Goal: Task Accomplishment & Management: Manage account settings

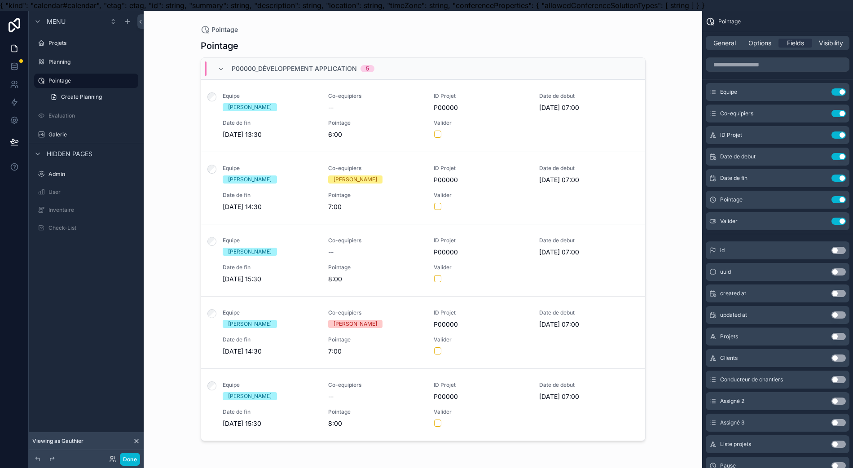
click at [414, 417] on div "Pointage 8:00" at bounding box center [375, 419] width 95 height 20
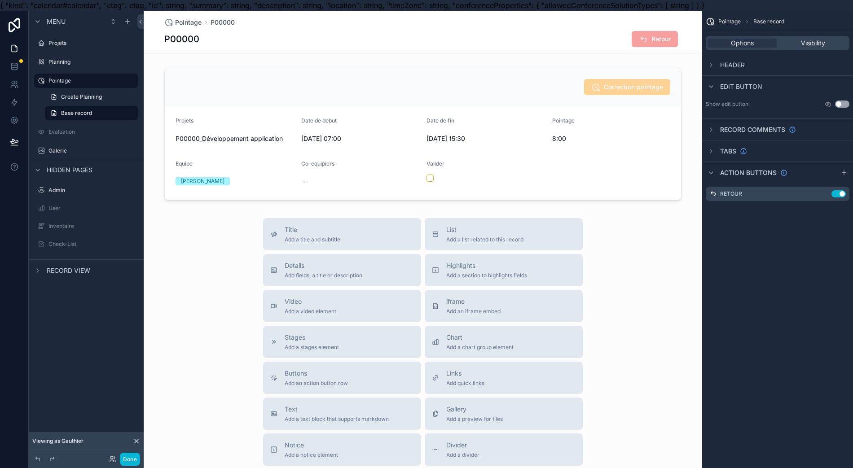
scroll to position [6, 0]
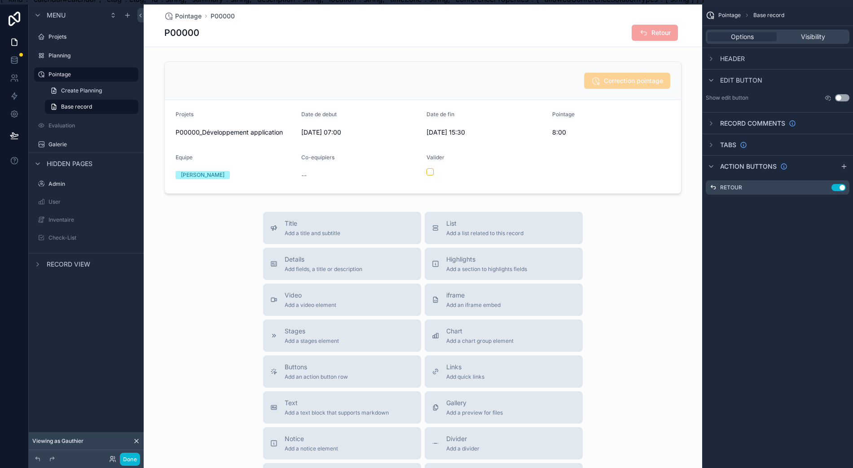
click at [95, 337] on div "Menu Projets Planning Pointage Create Planning Base record Evaluation Galerie H…" at bounding box center [86, 232] width 115 height 457
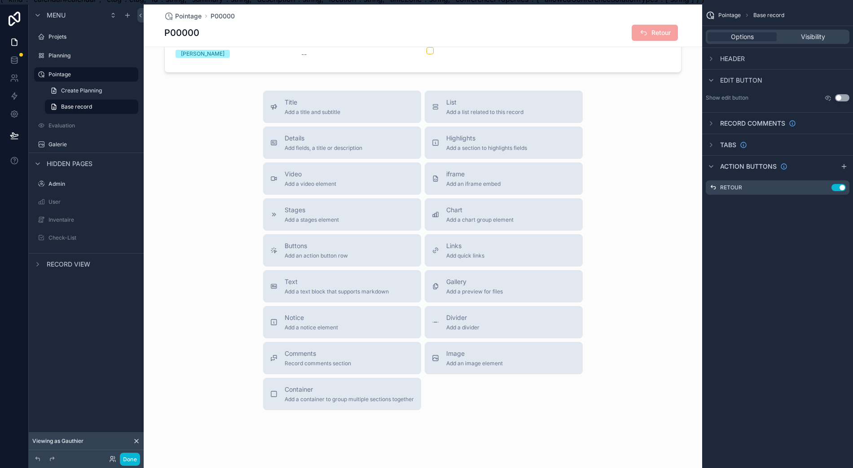
scroll to position [1, 0]
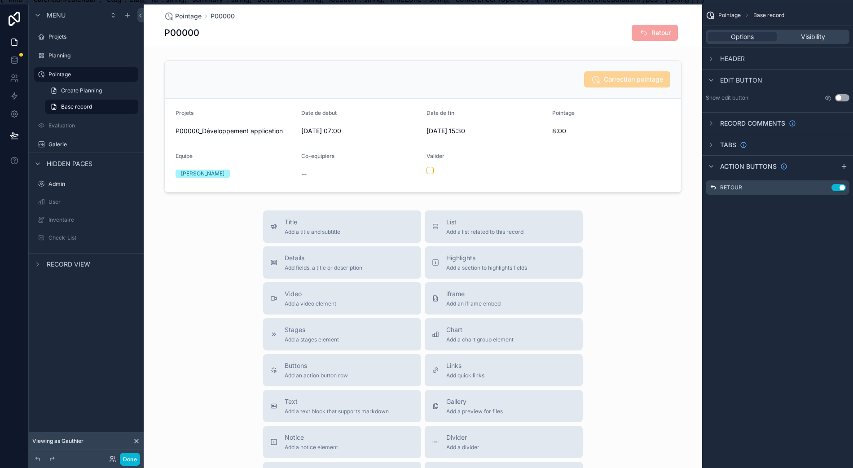
click at [87, 71] on label "Pointage" at bounding box center [90, 74] width 84 height 7
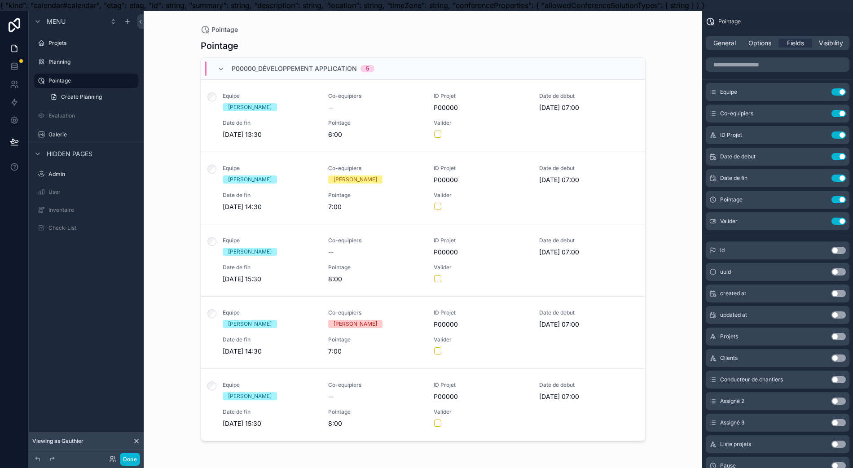
click at [565, 361] on button "Use setting" at bounding box center [838, 358] width 14 height 7
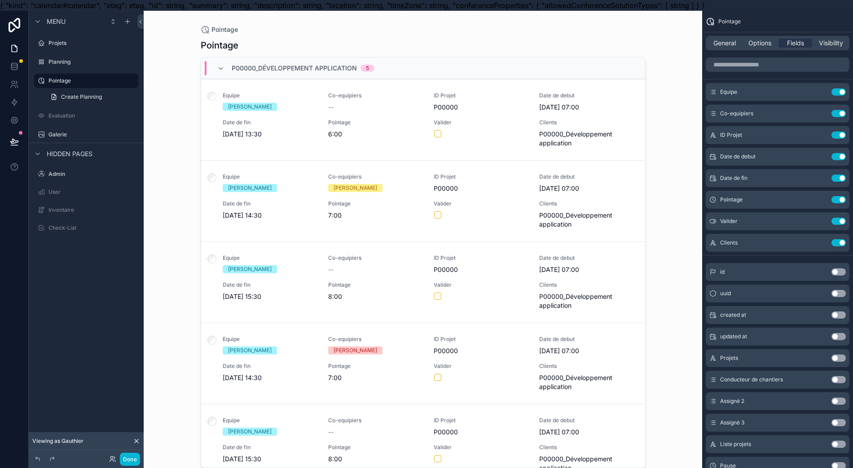
click at [565, 241] on button "Use setting" at bounding box center [838, 242] width 14 height 7
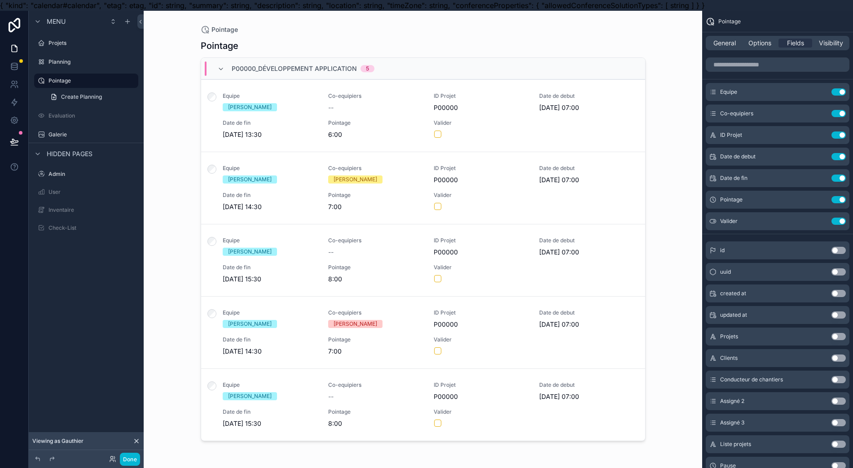
click at [565, 359] on button "Use setting" at bounding box center [838, 358] width 14 height 7
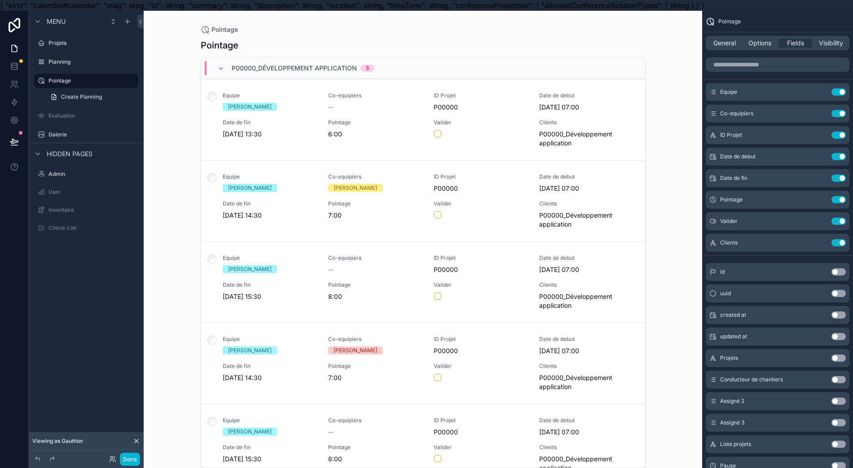
drag, startPoint x: 840, startPoint y: 357, endPoint x: 837, endPoint y: 352, distance: 6.2
click at [565, 356] on div "Projets Use setting" at bounding box center [778, 358] width 144 height 18
click at [565, 244] on button "Use setting" at bounding box center [838, 242] width 14 height 7
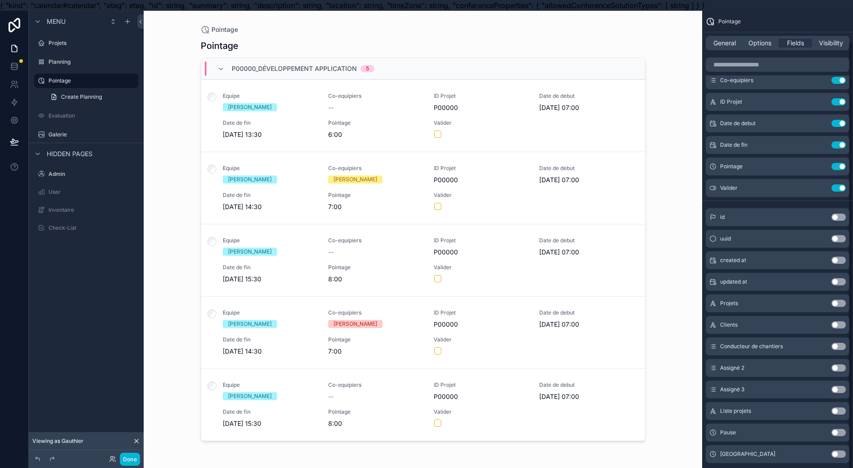
scroll to position [20, 0]
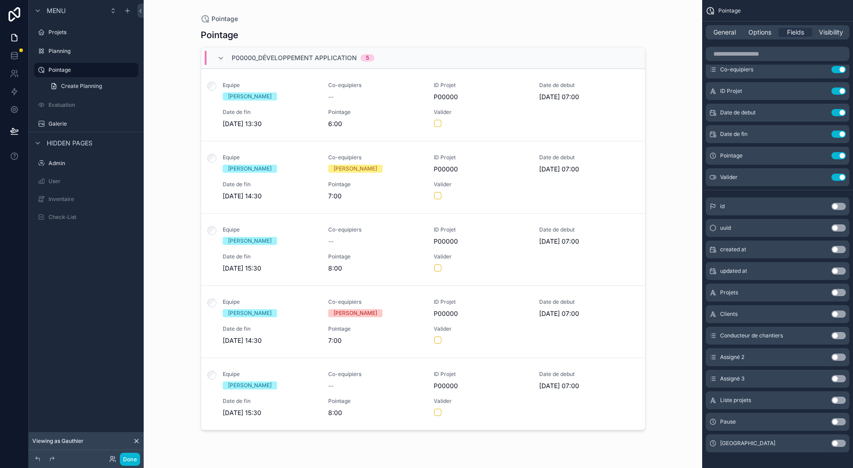
click at [565, 289] on button "Use setting" at bounding box center [838, 292] width 14 height 7
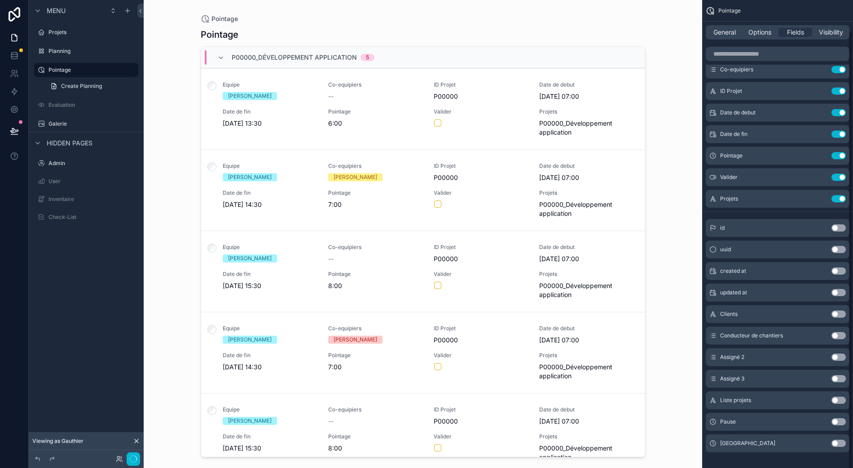
scroll to position [0, 0]
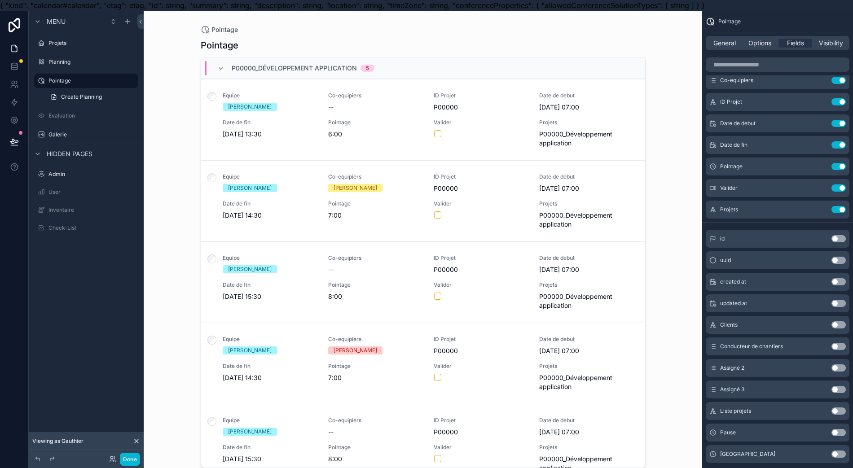
click at [565, 209] on button "Use setting" at bounding box center [838, 209] width 14 height 7
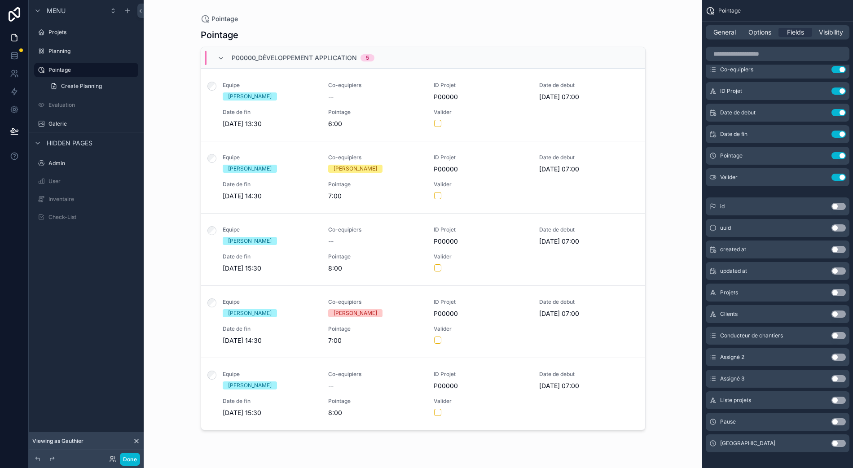
scroll to position [20, 0]
click at [565, 397] on button "Use setting" at bounding box center [838, 400] width 14 height 7
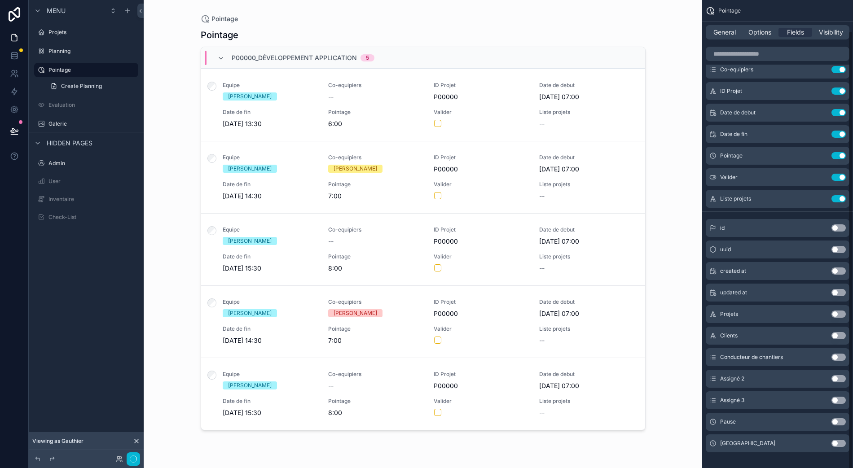
scroll to position [0, 0]
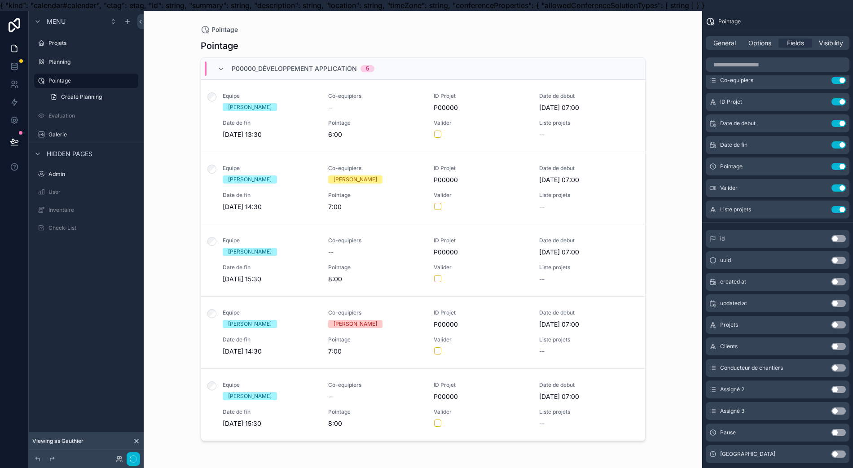
click at [565, 209] on button "Use setting" at bounding box center [838, 209] width 14 height 7
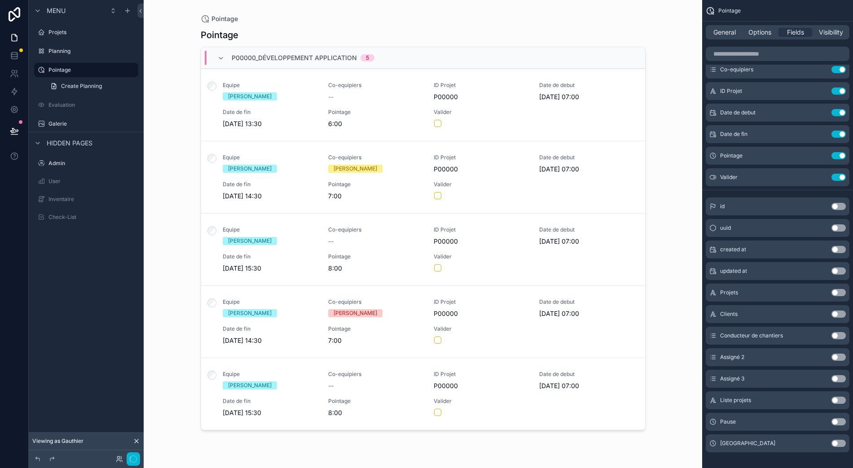
scroll to position [20, 0]
click at [565, 418] on button "Use setting" at bounding box center [838, 421] width 14 height 7
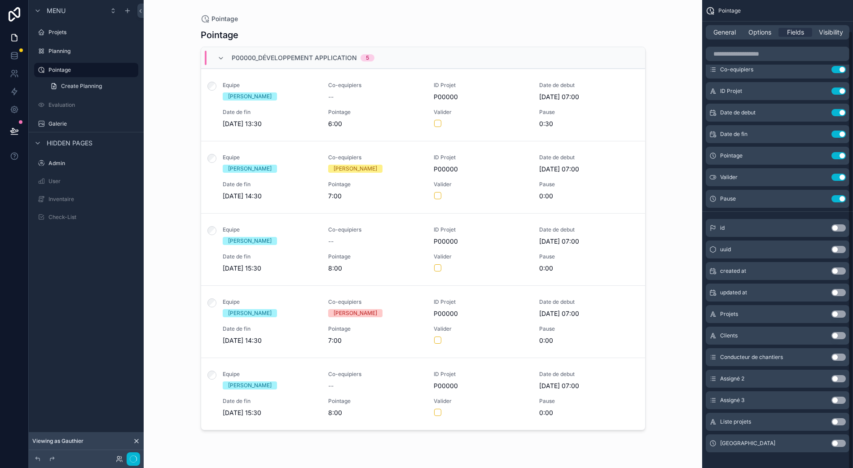
scroll to position [0, 0]
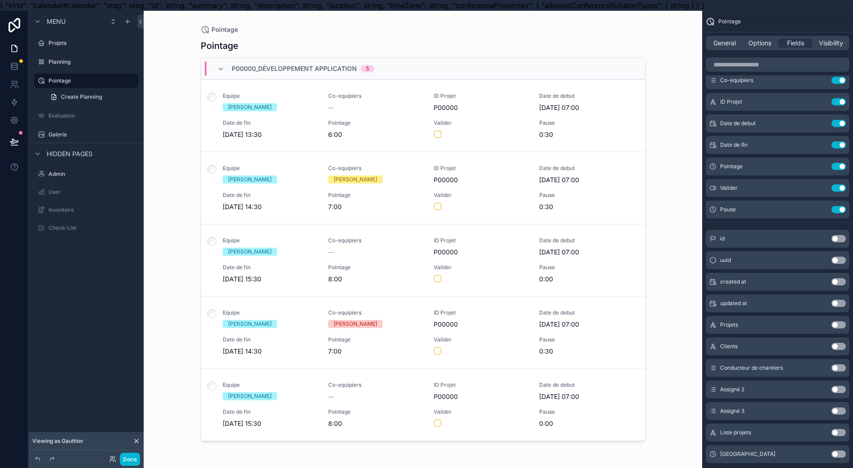
click at [565, 209] on button "Use setting" at bounding box center [838, 209] width 14 height 7
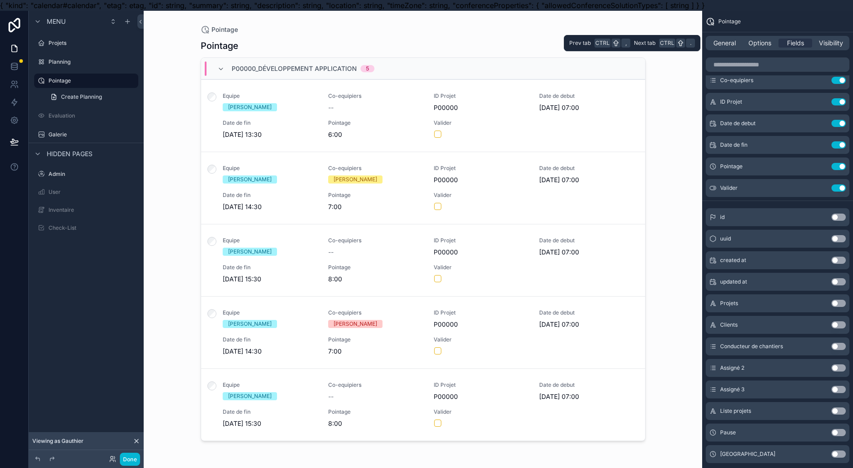
click at [565, 42] on span "Options" at bounding box center [759, 43] width 23 height 9
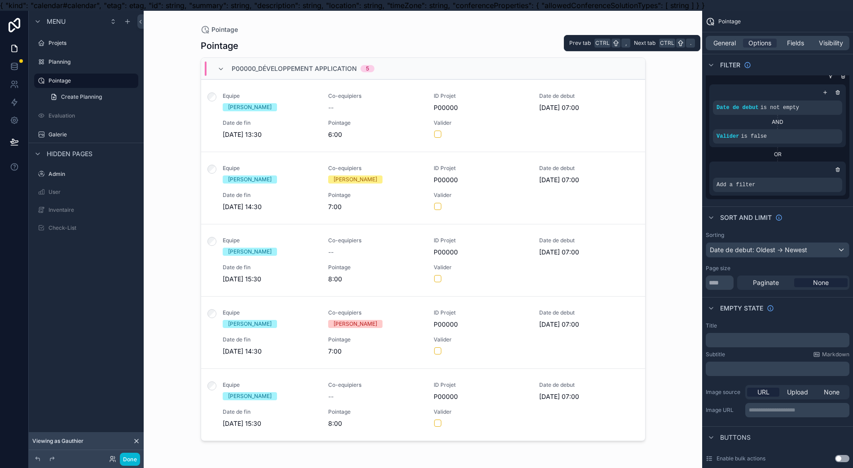
click at [565, 45] on span "Visibility" at bounding box center [831, 43] width 24 height 9
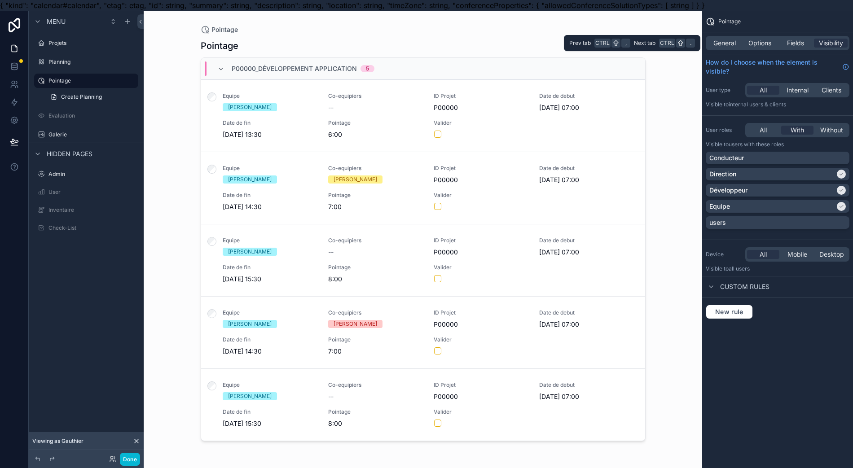
click at [565, 49] on div "General Options Fields Visibility" at bounding box center [778, 43] width 144 height 14
click at [565, 44] on span "General" at bounding box center [724, 43] width 22 height 9
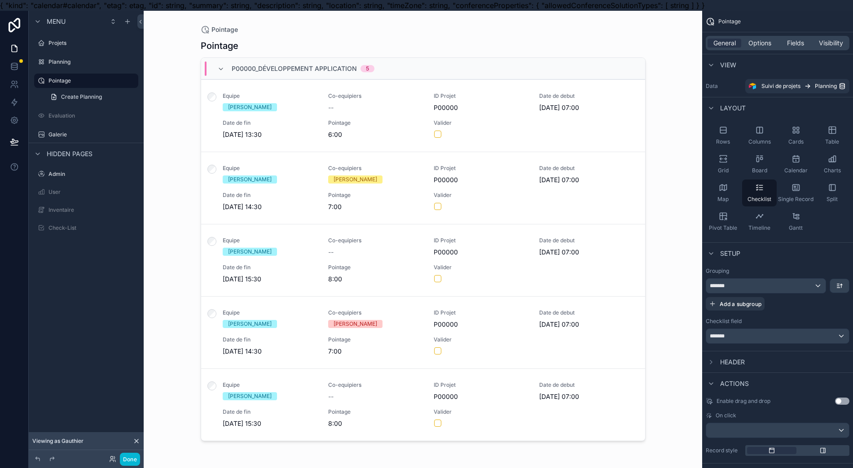
click at [565, 43] on span "Options" at bounding box center [759, 43] width 23 height 9
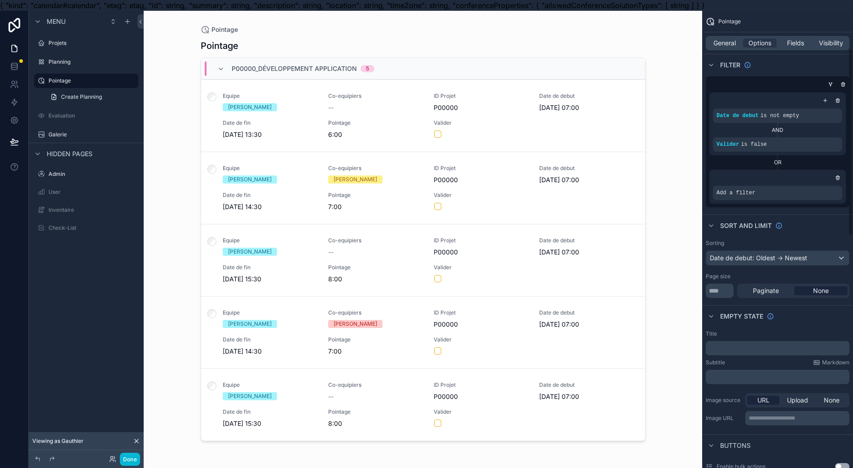
scroll to position [22, 0]
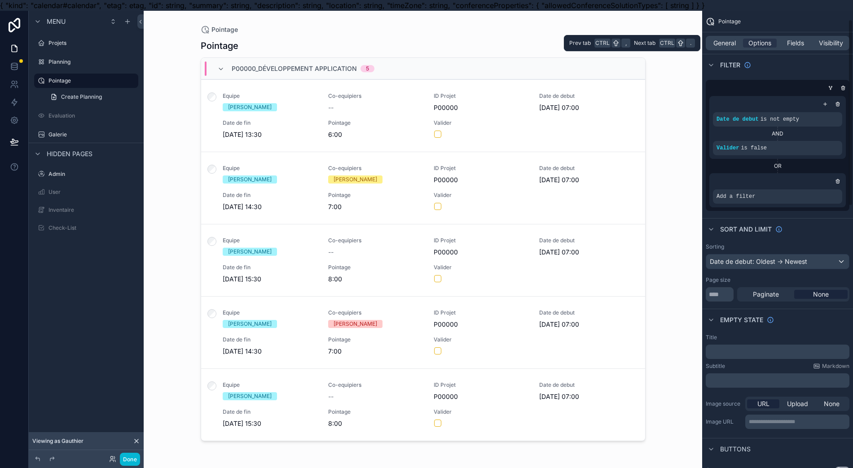
click at [565, 47] on div "General" at bounding box center [725, 43] width 34 height 9
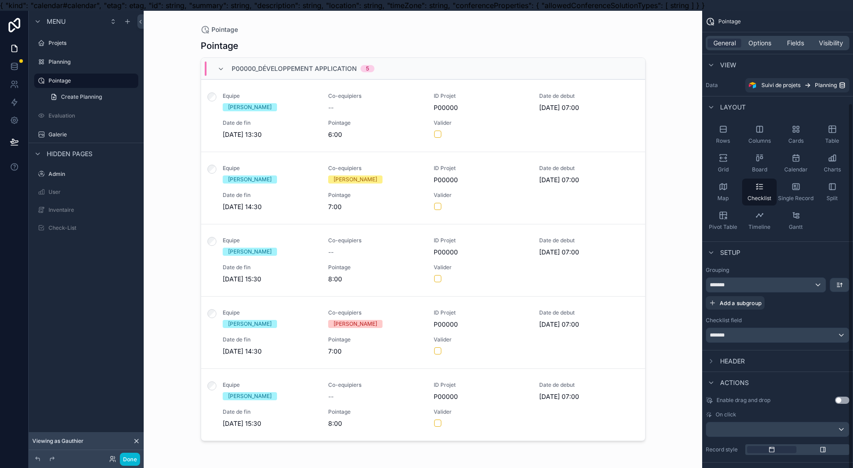
scroll to position [0, 0]
click at [565, 139] on div "Cards" at bounding box center [795, 135] width 35 height 27
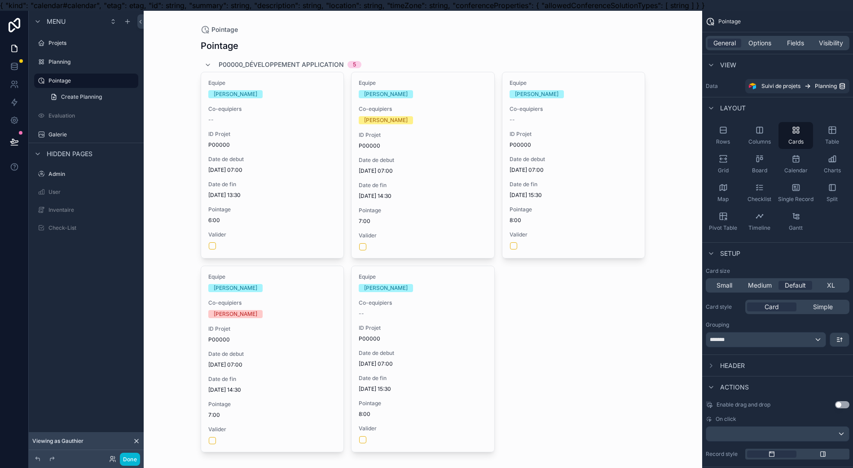
click at [565, 145] on div "Rows" at bounding box center [723, 135] width 35 height 27
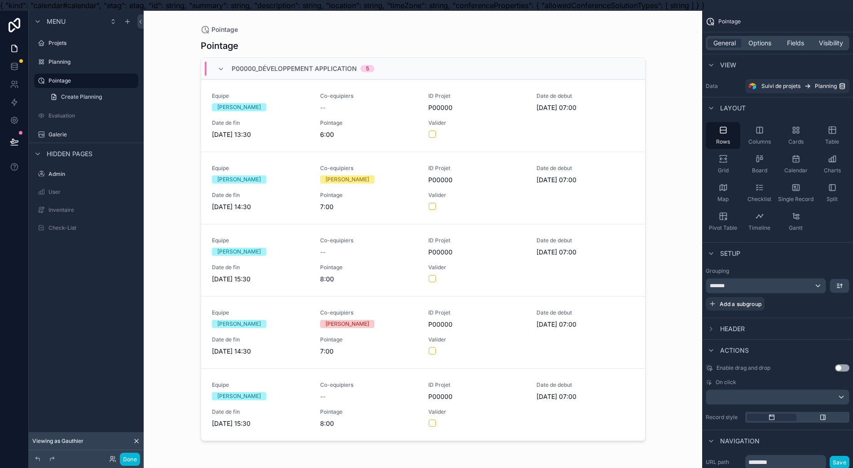
click at [565, 189] on div "Checklist" at bounding box center [759, 193] width 35 height 27
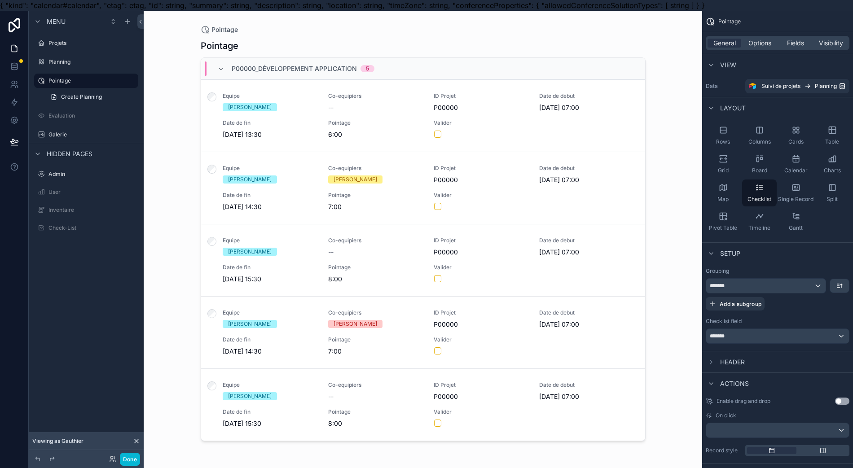
click at [565, 138] on div "Rows" at bounding box center [723, 135] width 35 height 27
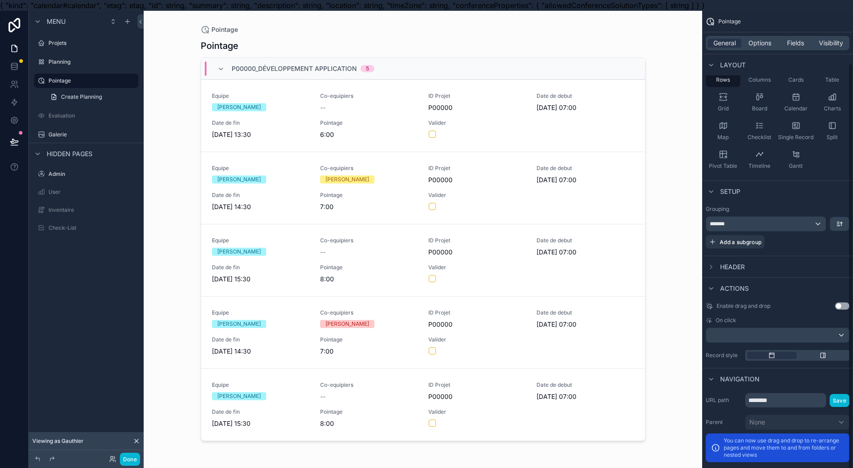
scroll to position [82, 0]
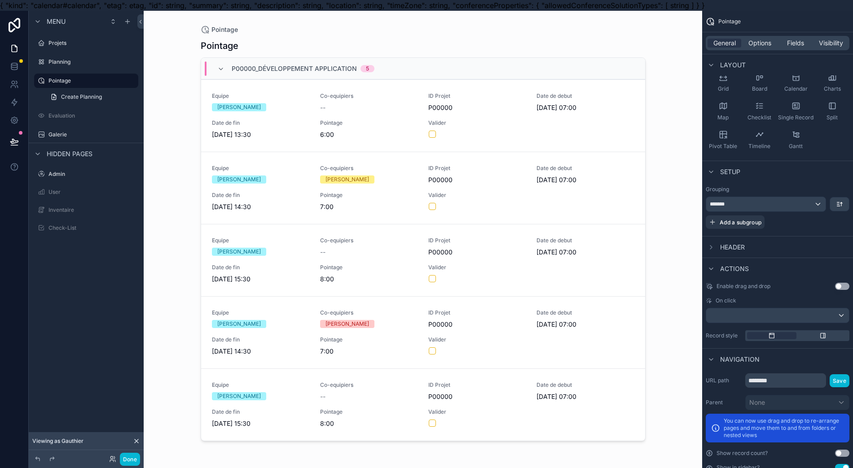
click at [565, 333] on icon "scrollable content" at bounding box center [822, 335] width 7 height 7
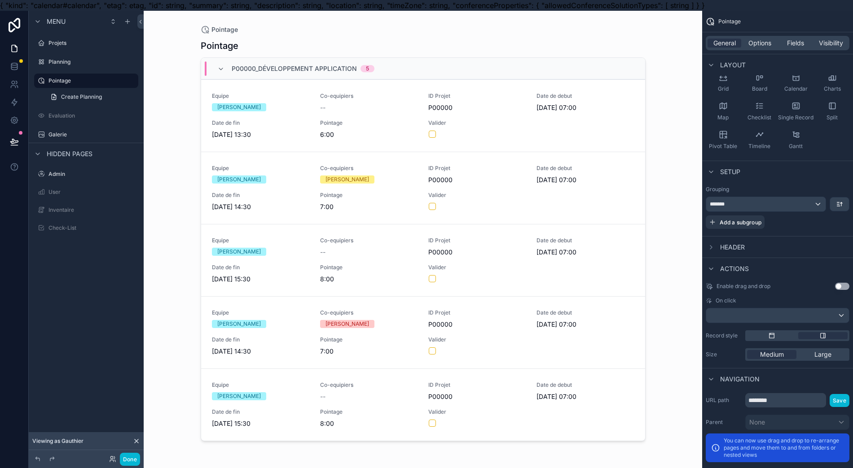
click at [565, 353] on div "Menu Projets Planning Pointage Create Planning Evaluation Galerie Hidden pages …" at bounding box center [426, 245] width 853 height 468
click at [565, 354] on span "Medium" at bounding box center [772, 354] width 24 height 9
click at [565, 355] on span "Medium" at bounding box center [772, 354] width 24 height 9
click at [565, 336] on div "scrollable content" at bounding box center [771, 335] width 49 height 7
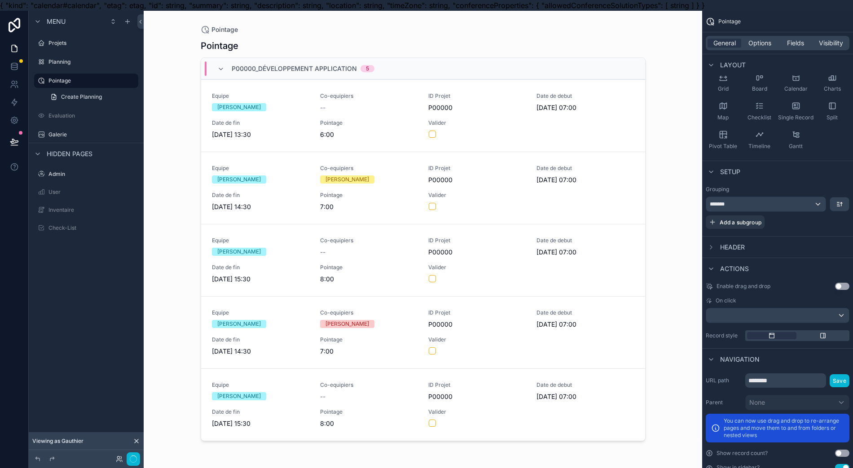
click at [565, 334] on div "scrollable content" at bounding box center [822, 335] width 49 height 7
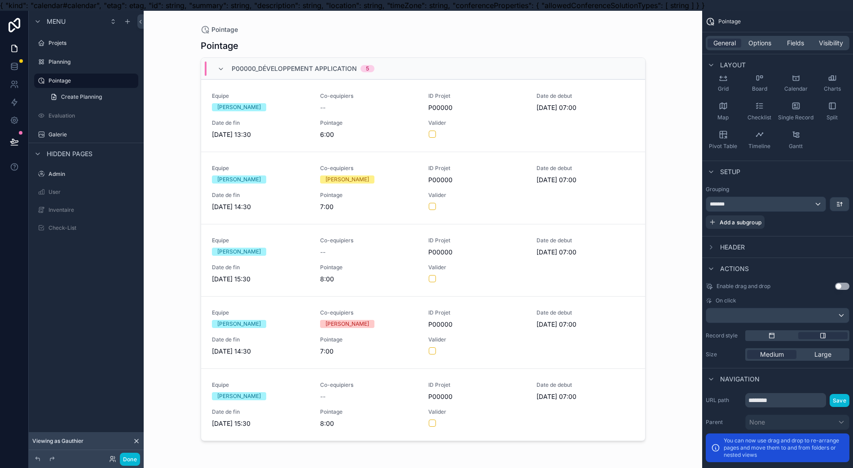
click at [565, 352] on span "Large" at bounding box center [822, 354] width 17 height 9
click at [565, 350] on div "Medium" at bounding box center [771, 354] width 49 height 9
click at [565, 339] on div "scrollable content" at bounding box center [797, 335] width 104 height 11
click at [565, 334] on icon "scrollable content" at bounding box center [771, 335] width 7 height 7
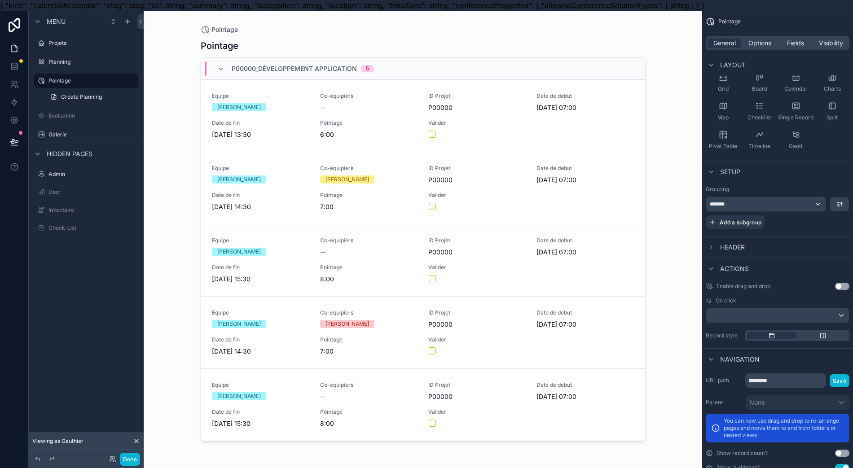
click at [565, 247] on span "Header" at bounding box center [732, 247] width 25 height 9
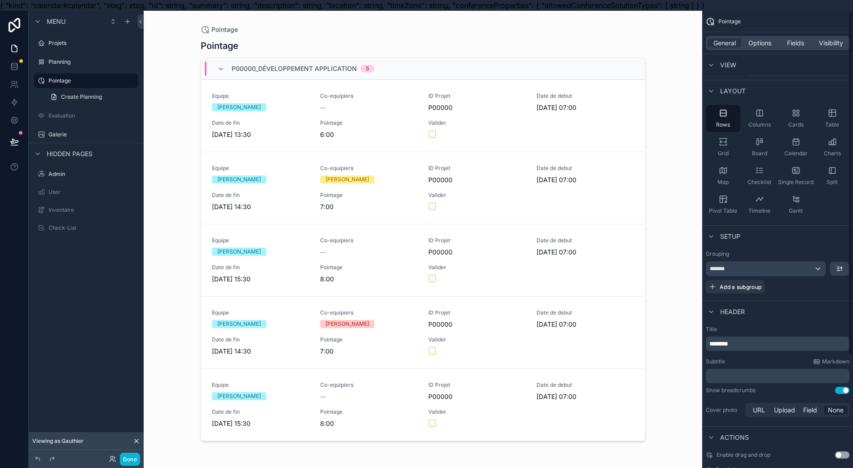
scroll to position [0, 0]
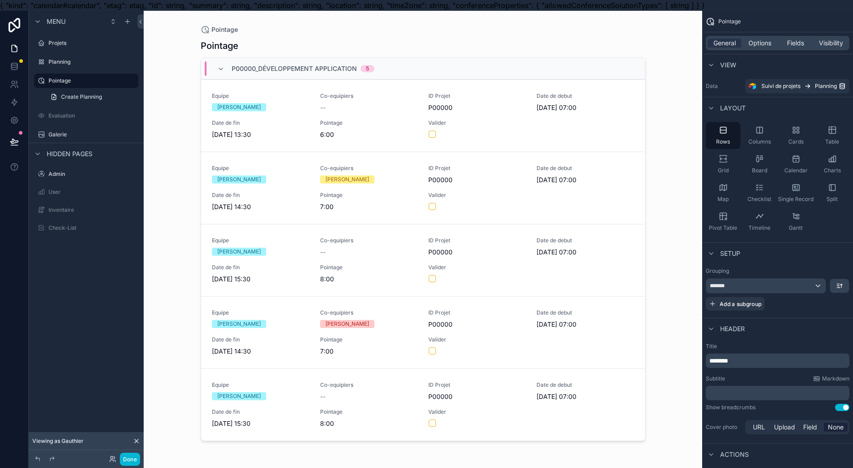
click at [565, 332] on span "Header" at bounding box center [732, 329] width 25 height 9
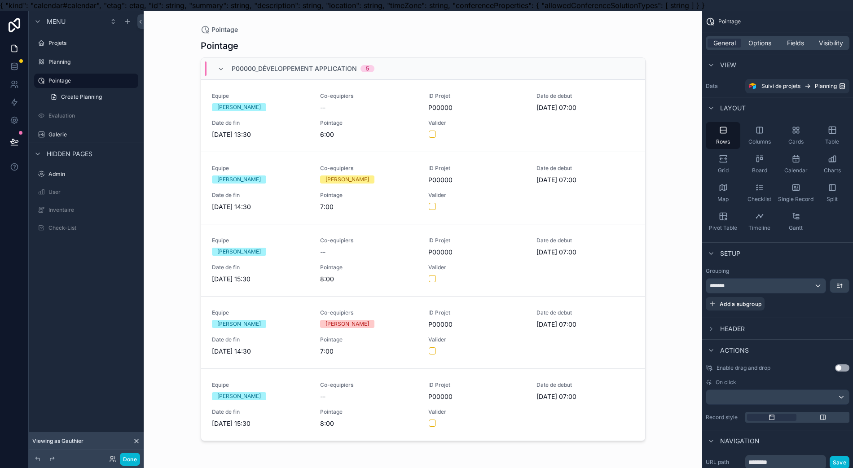
click at [565, 229] on span "Gantt" at bounding box center [796, 227] width 14 height 7
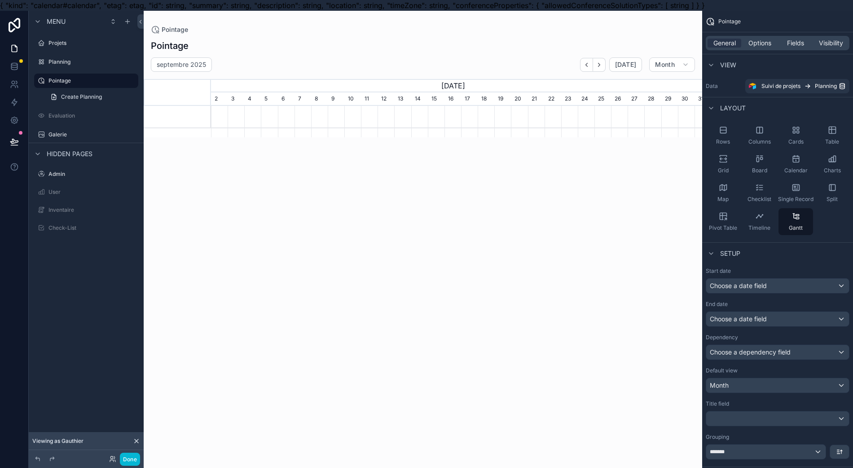
scroll to position [0, 500]
click at [565, 226] on div "Timeline" at bounding box center [759, 221] width 35 height 27
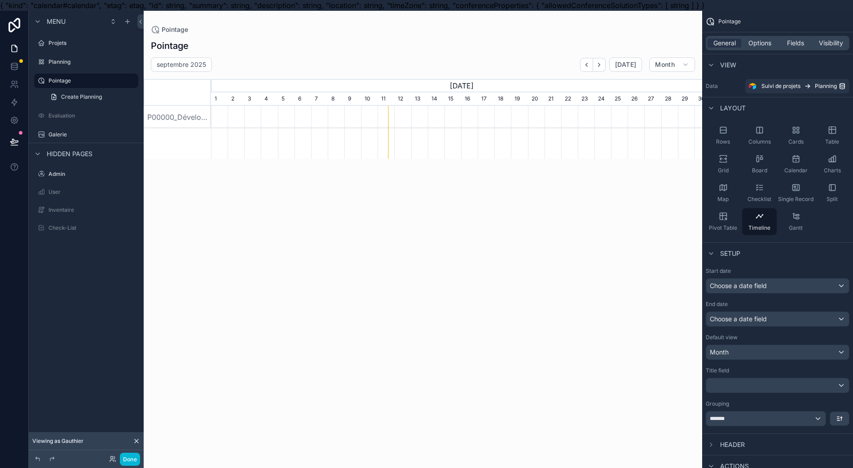
click at [565, 220] on div "Pivot Table" at bounding box center [723, 221] width 35 height 27
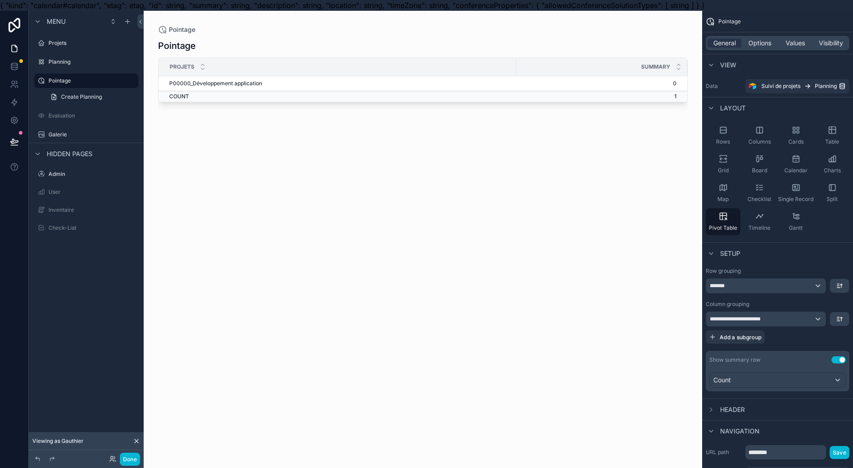
click at [565, 196] on span "Split" at bounding box center [832, 199] width 11 height 7
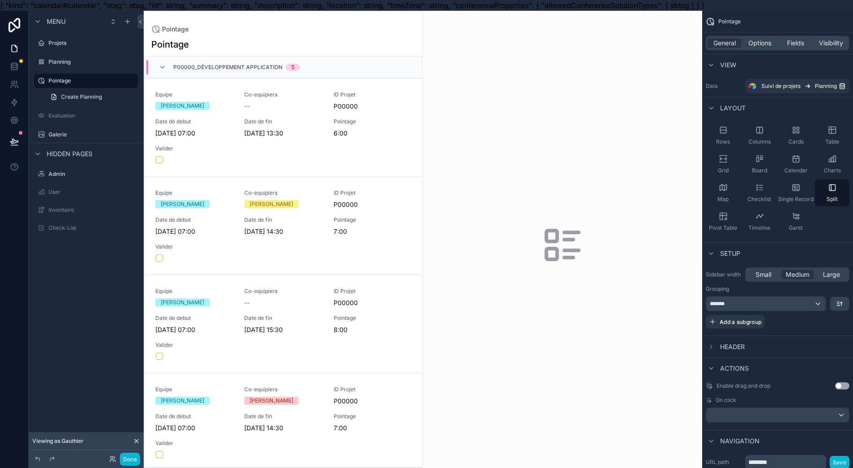
click at [565, 196] on span "Single Record" at bounding box center [795, 199] width 35 height 7
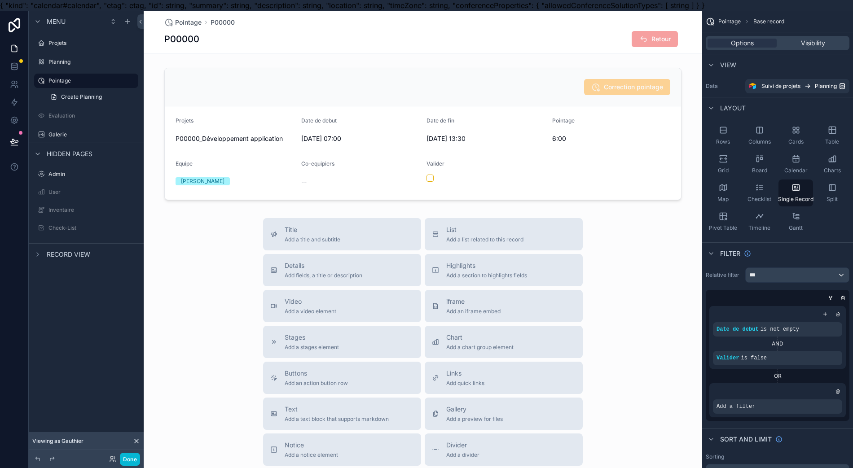
click at [565, 195] on div "Checklist" at bounding box center [759, 193] width 35 height 27
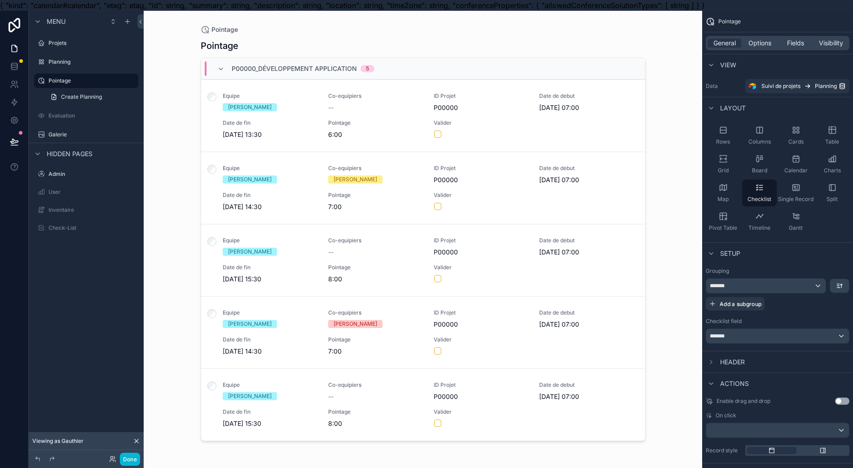
click at [565, 197] on div "Map" at bounding box center [723, 193] width 35 height 27
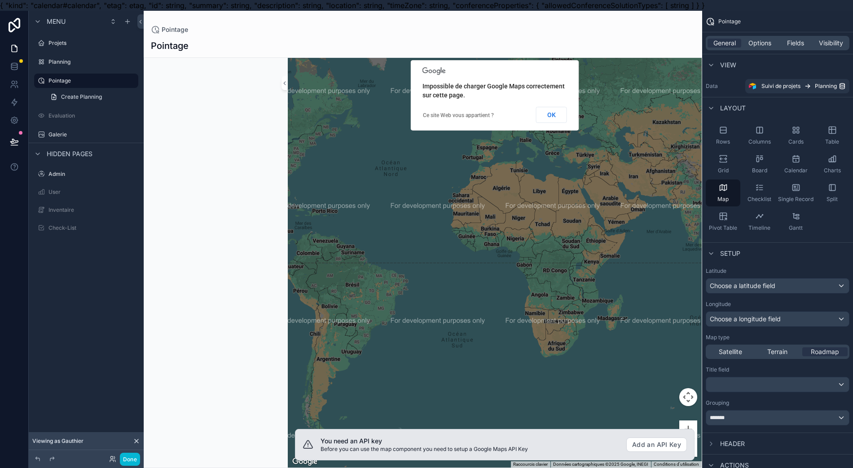
click at [565, 169] on span "Board" at bounding box center [759, 170] width 15 height 7
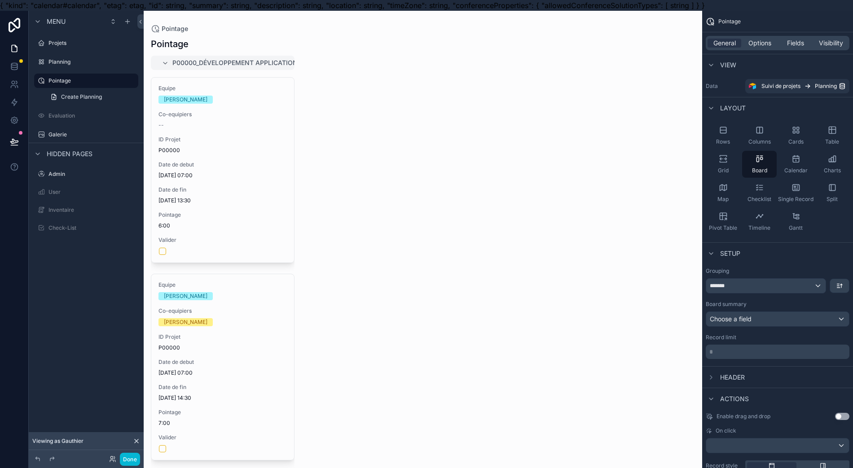
click at [565, 141] on span "Columns" at bounding box center [759, 141] width 22 height 7
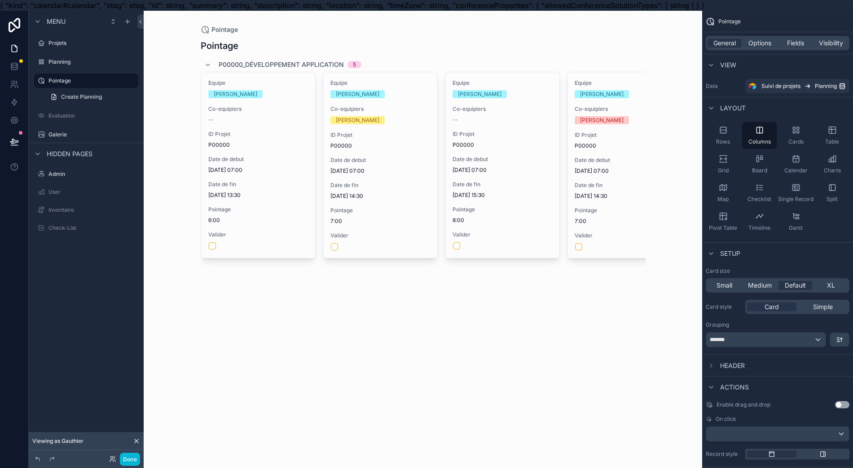
click at [565, 145] on div "Cards" at bounding box center [795, 135] width 35 height 27
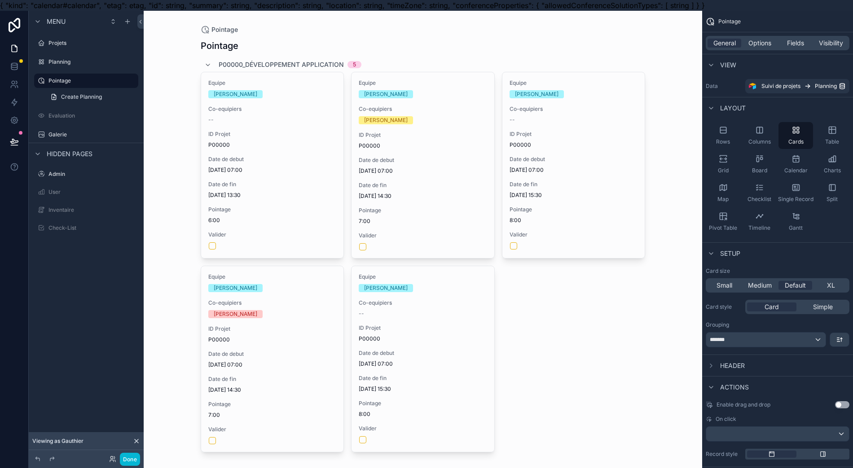
click at [565, 141] on span "Table" at bounding box center [832, 141] width 14 height 7
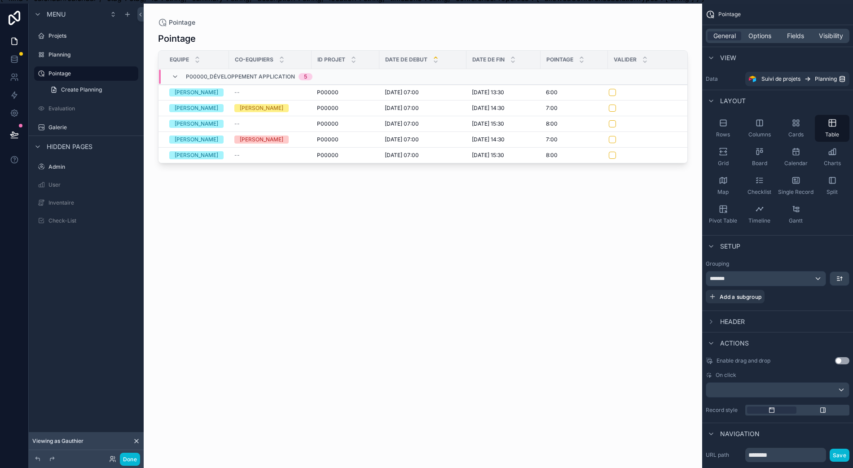
scroll to position [0, 9]
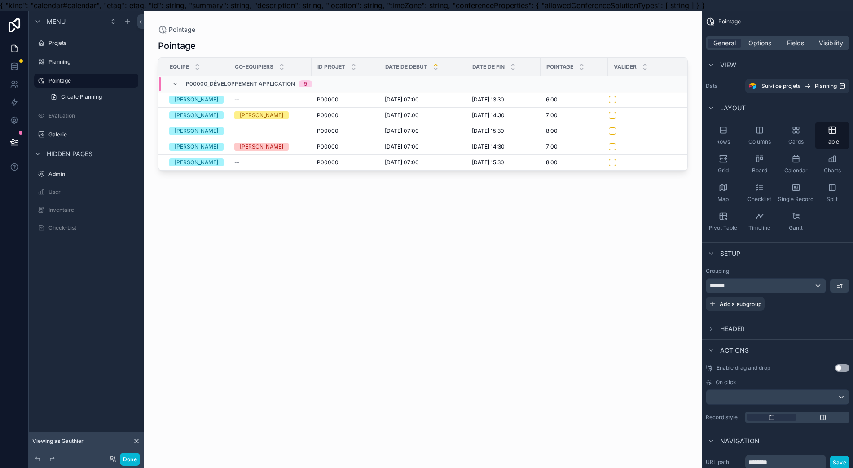
click at [565, 131] on div "Columns" at bounding box center [759, 135] width 35 height 27
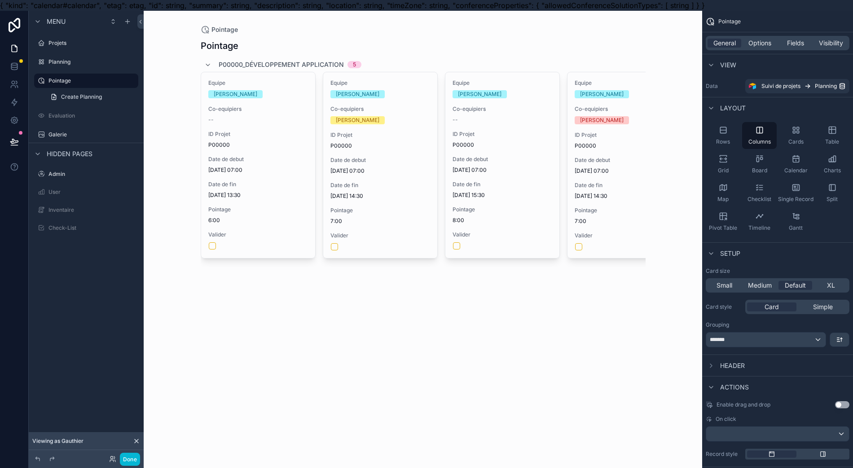
click at [565, 164] on div "Board" at bounding box center [759, 164] width 35 height 27
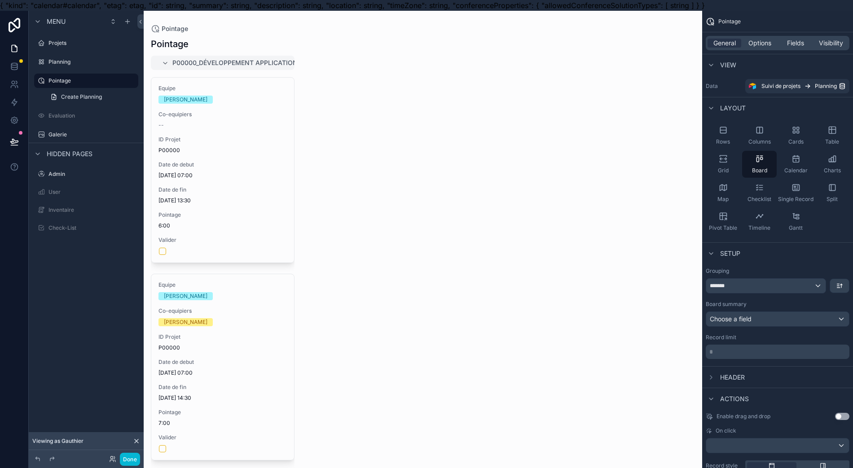
click at [565, 144] on span "Columns" at bounding box center [759, 141] width 22 height 7
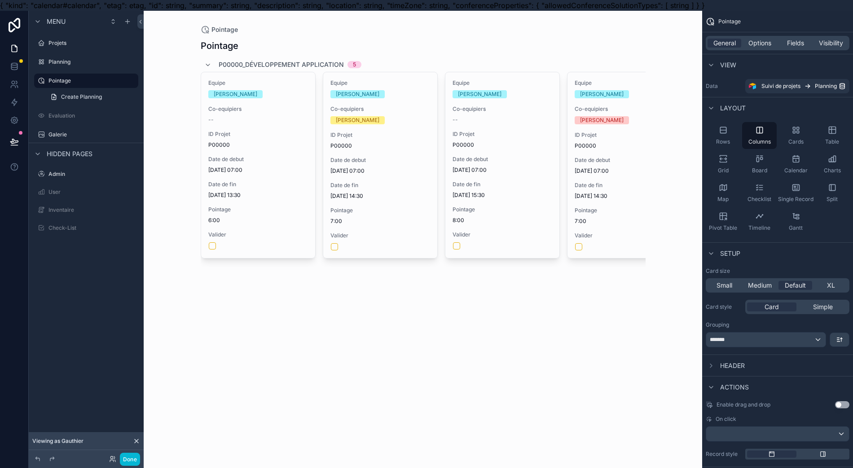
click at [565, 136] on div "Rows" at bounding box center [723, 135] width 35 height 27
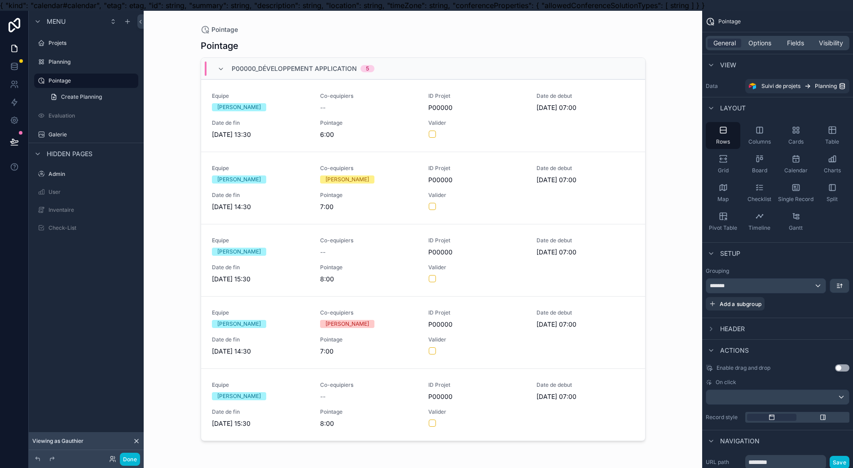
click at [565, 140] on span "Cards" at bounding box center [795, 141] width 15 height 7
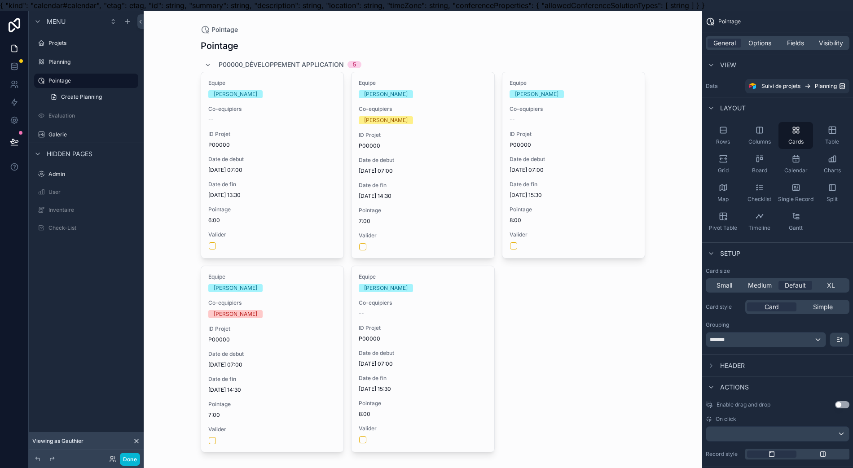
click at [565, 141] on span "Table" at bounding box center [832, 141] width 14 height 7
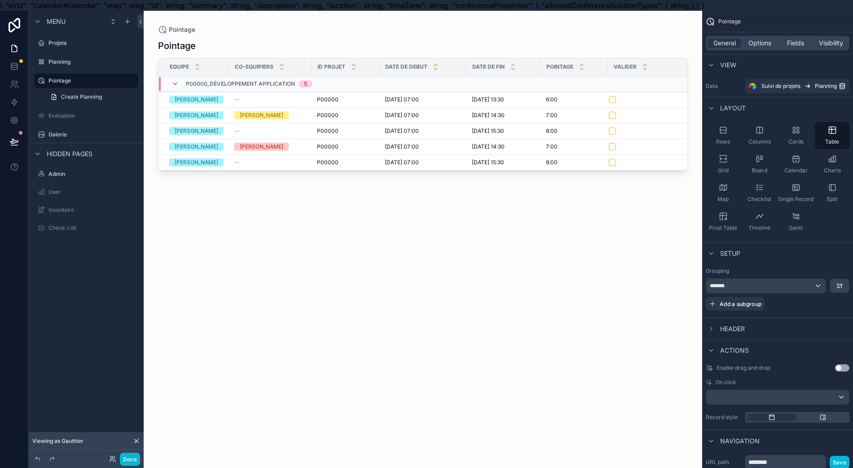
drag, startPoint x: 797, startPoint y: 132, endPoint x: 798, endPoint y: 125, distance: 7.7
click at [565, 127] on icon "scrollable content" at bounding box center [795, 130] width 9 height 9
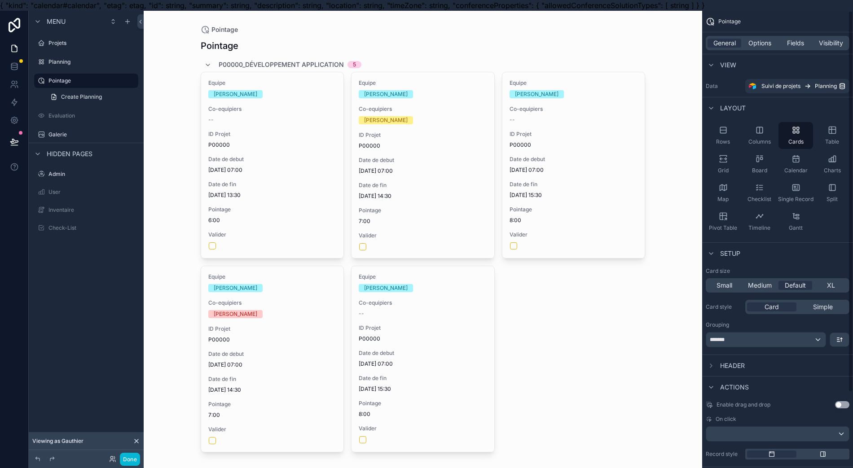
click at [565, 131] on div "Rows" at bounding box center [723, 135] width 35 height 27
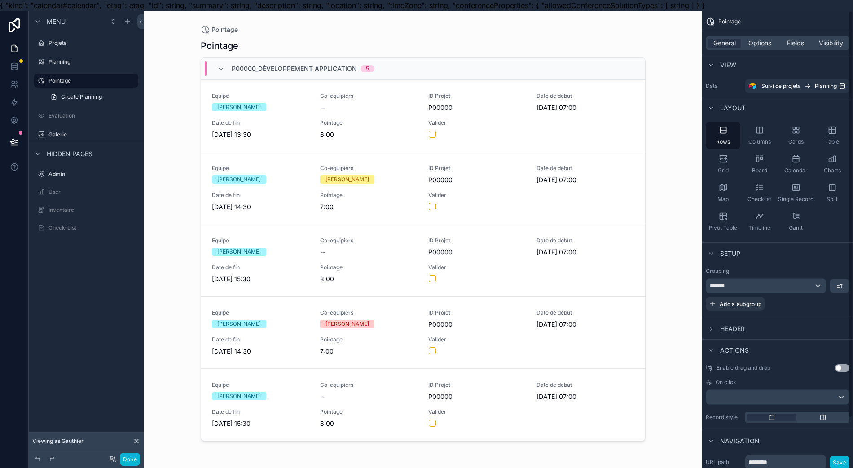
click at [565, 133] on div "Table" at bounding box center [832, 135] width 35 height 27
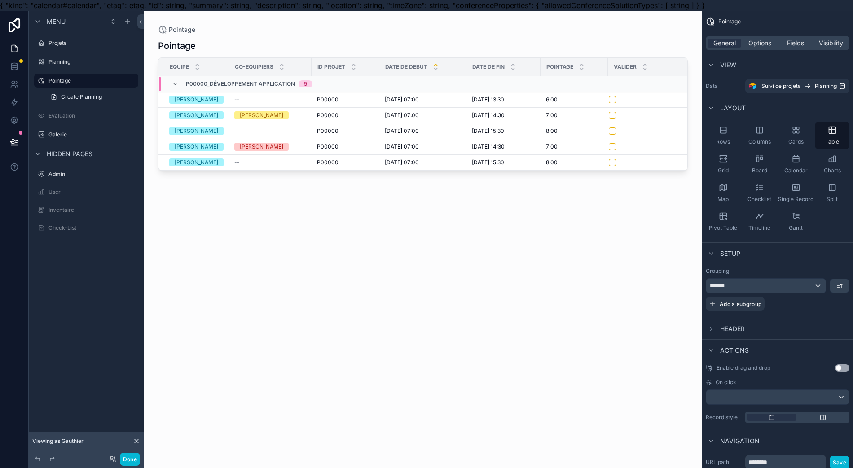
click at [565, 140] on span "Cards" at bounding box center [795, 141] width 15 height 7
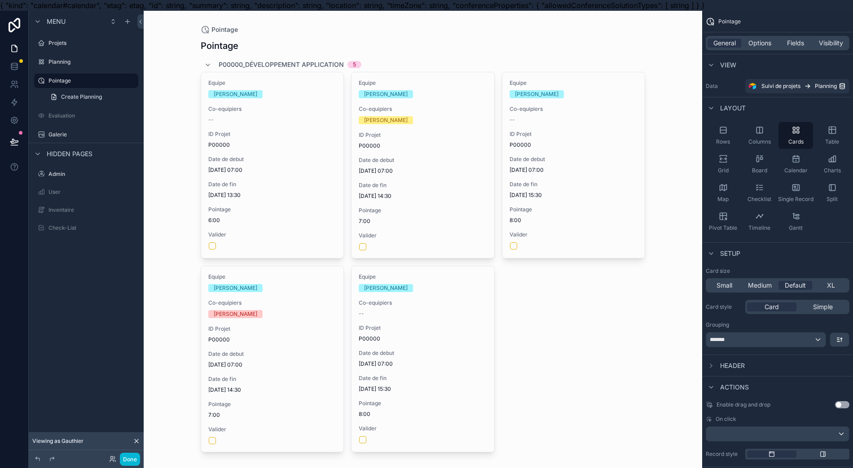
click at [565, 141] on span "Rows" at bounding box center [723, 141] width 14 height 7
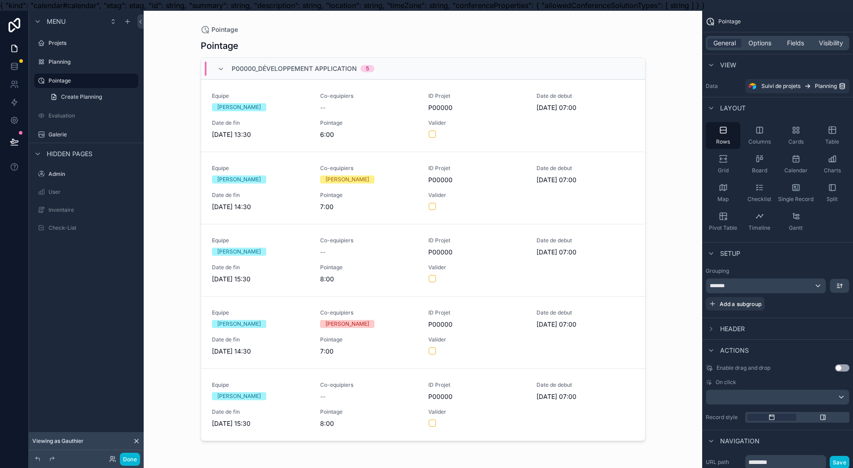
click at [565, 137] on div "Table" at bounding box center [832, 135] width 35 height 27
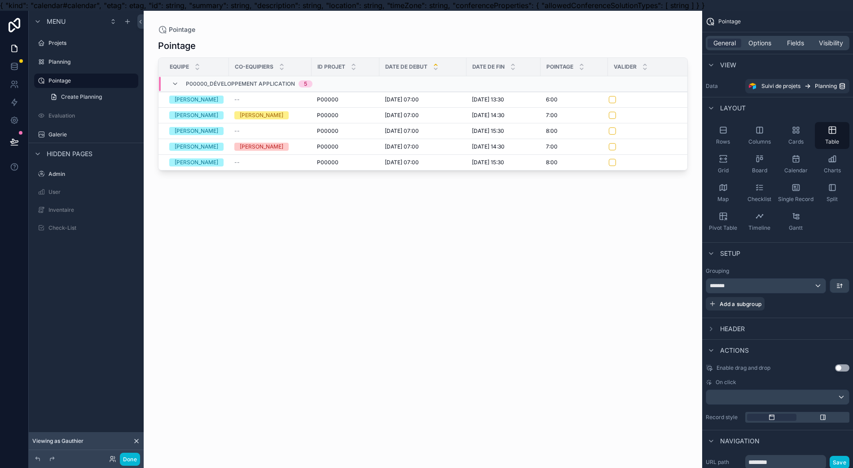
click at [565, 140] on div "Cards" at bounding box center [795, 135] width 35 height 27
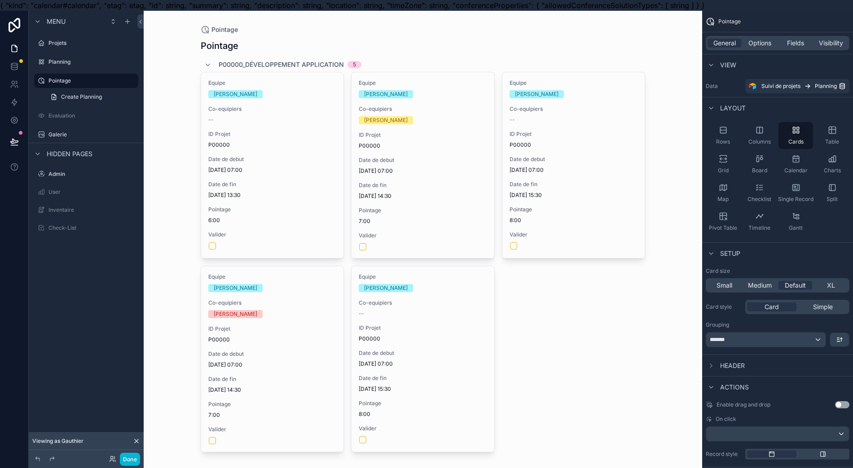
click at [565, 145] on div "Rows" at bounding box center [723, 135] width 35 height 27
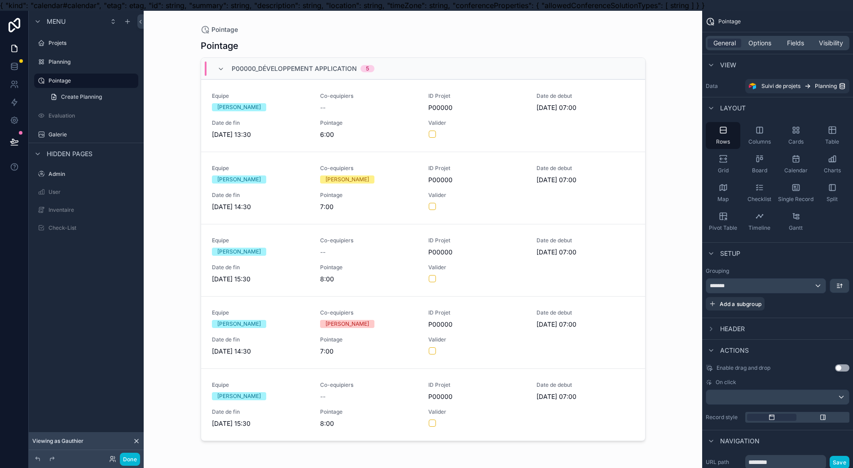
click at [565, 142] on div "Cards" at bounding box center [795, 135] width 35 height 27
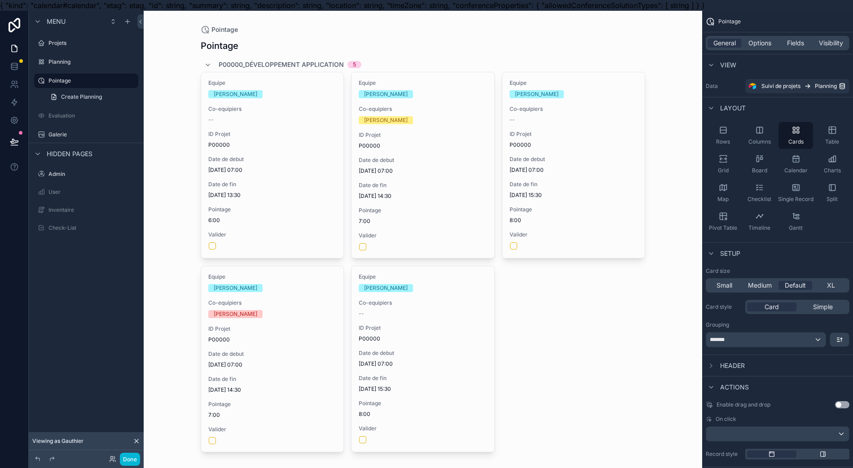
drag, startPoint x: 721, startPoint y: 137, endPoint x: 714, endPoint y: 134, distance: 8.0
click at [565, 136] on div "Rows" at bounding box center [723, 135] width 35 height 27
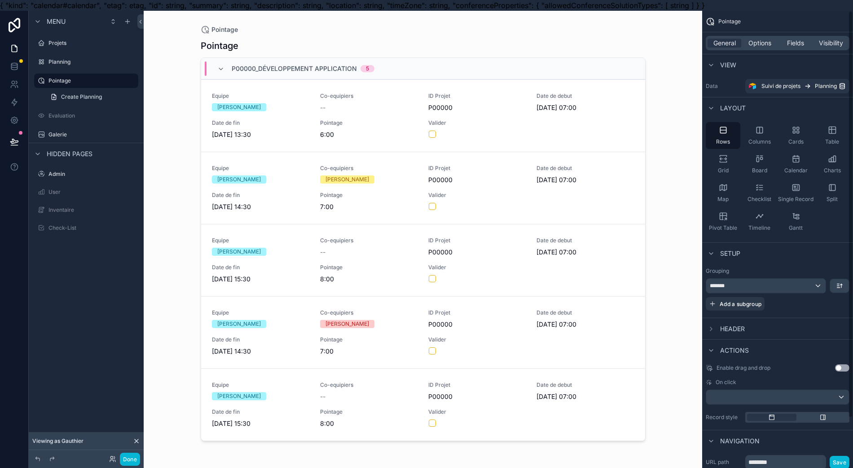
click at [565, 128] on div "Cards" at bounding box center [795, 135] width 35 height 27
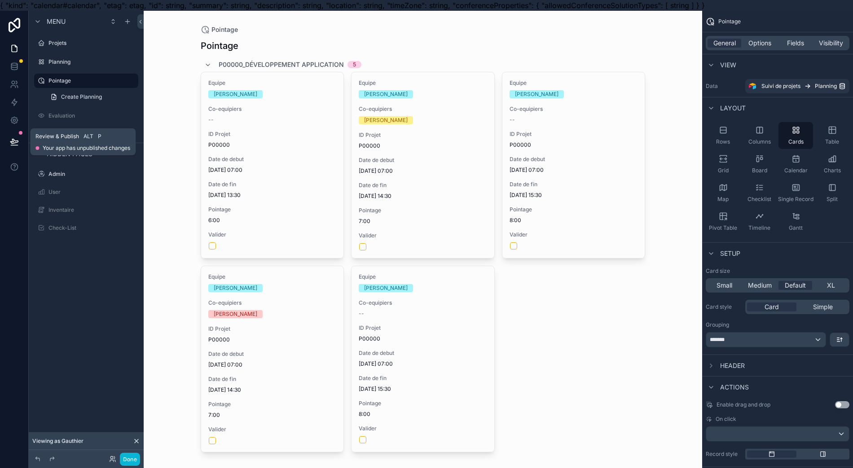
click at [10, 145] on icon at bounding box center [14, 141] width 9 height 9
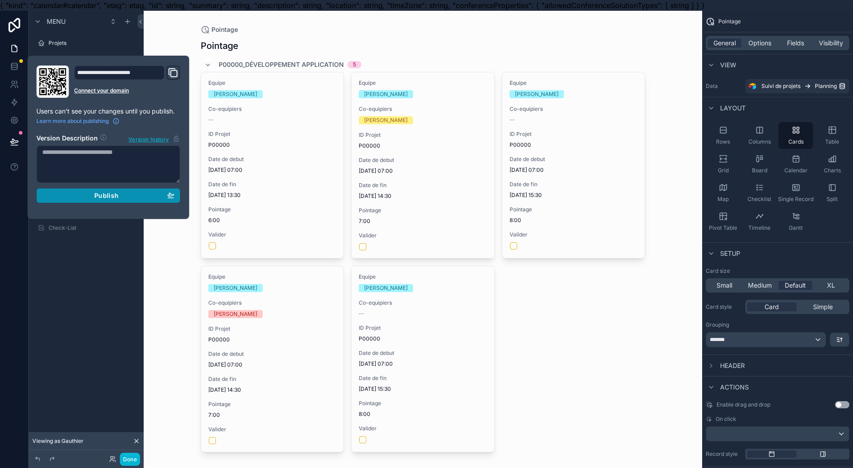
click at [167, 197] on icon "button" at bounding box center [170, 195] width 7 height 7
